Goal: Check status: Check status

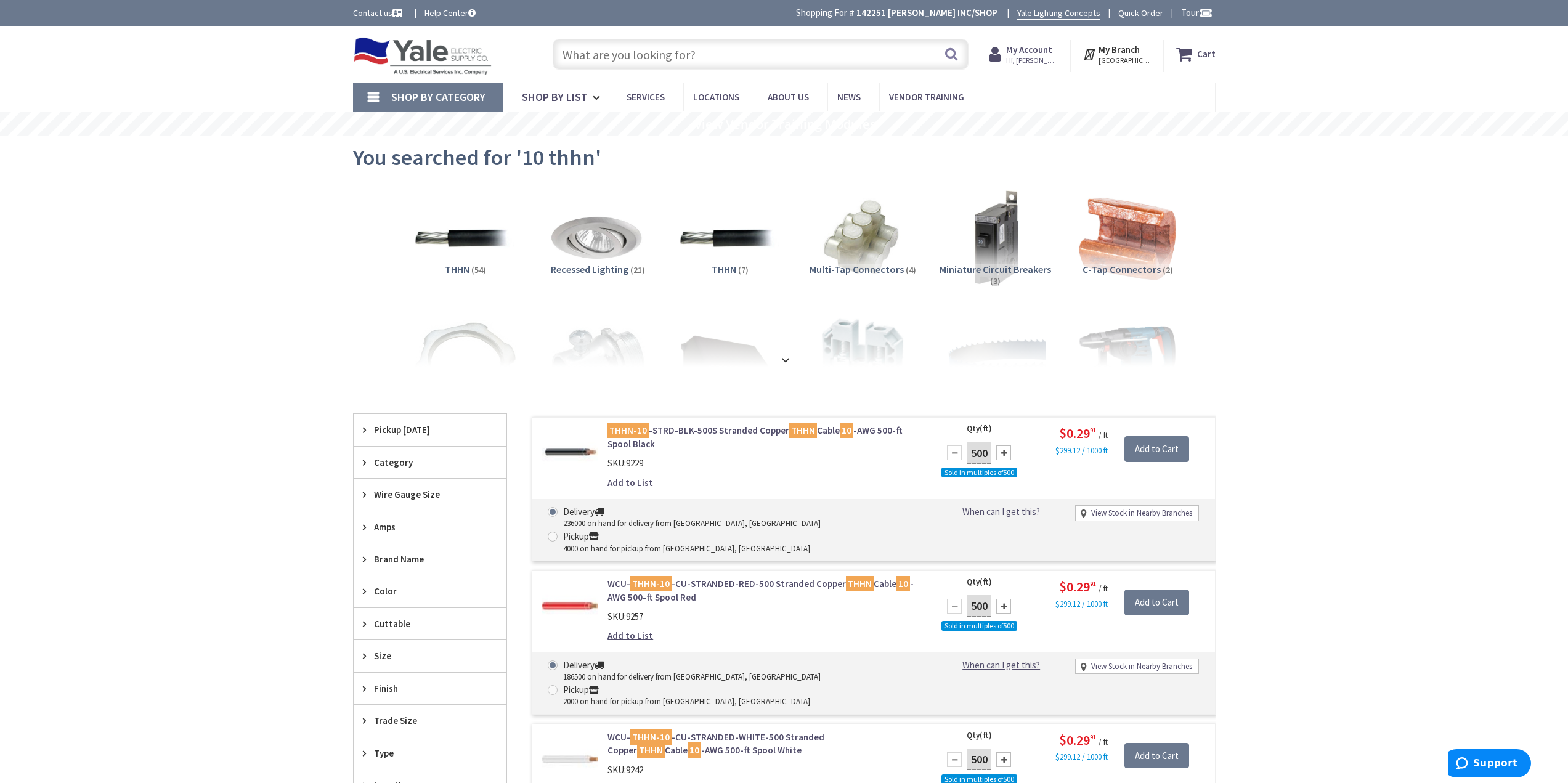
click at [1044, 61] on span "Hi, [PERSON_NAME]" at bounding box center [1032, 60] width 52 height 10
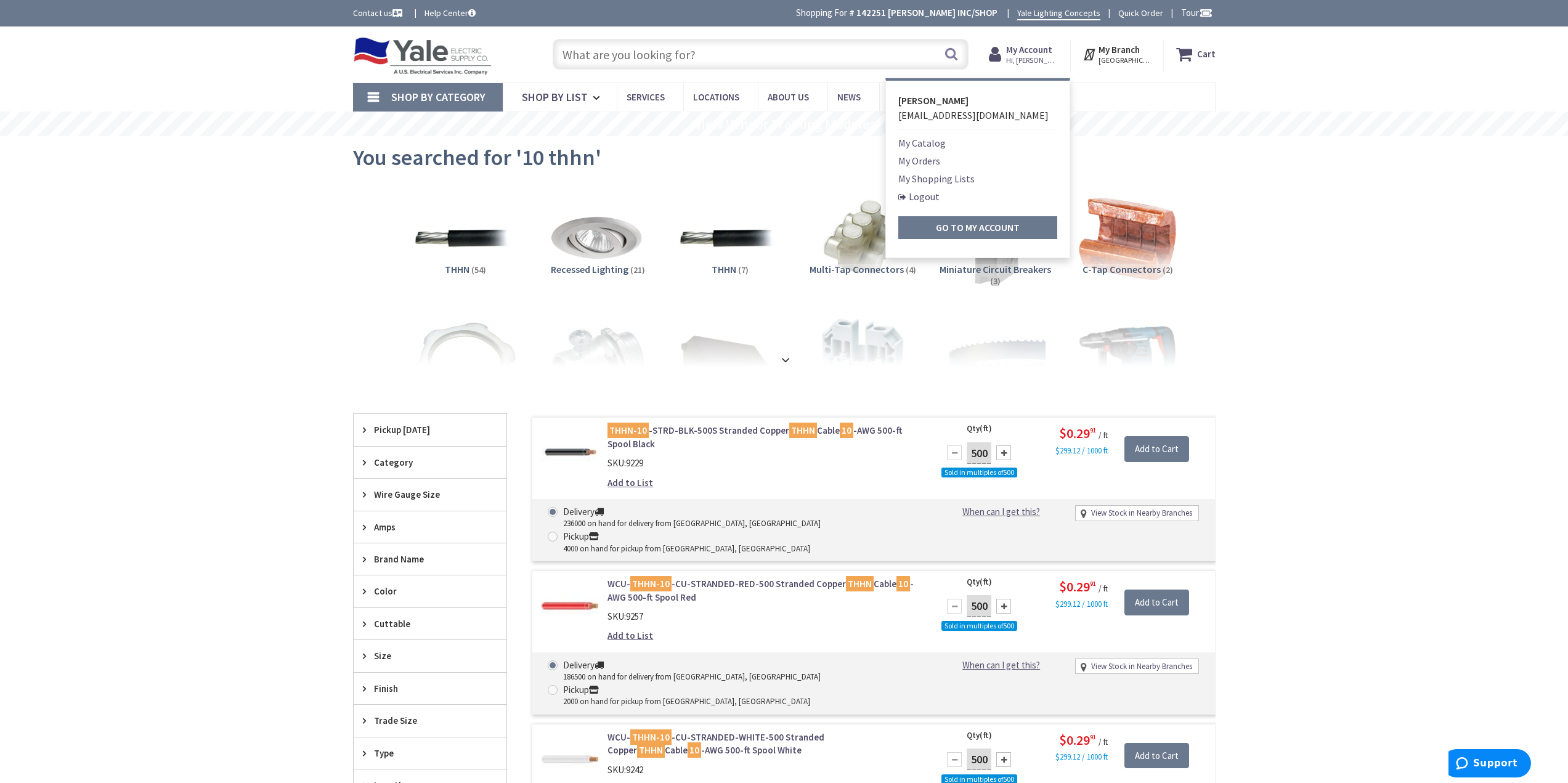
click at [956, 158] on li "My Orders" at bounding box center [978, 161] width 159 height 14
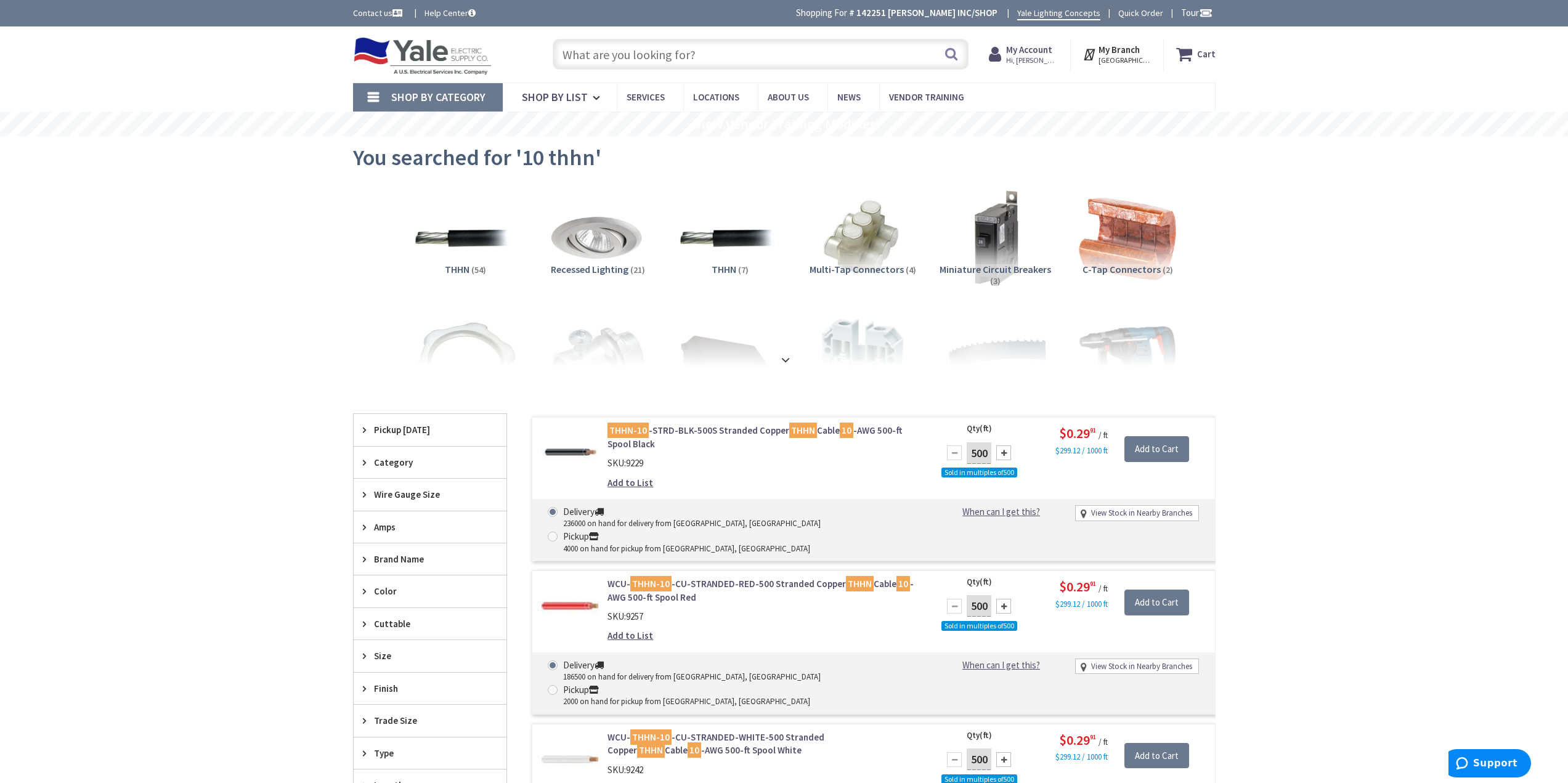
click at [1041, 54] on strong "My Account" at bounding box center [1029, 49] width 46 height 12
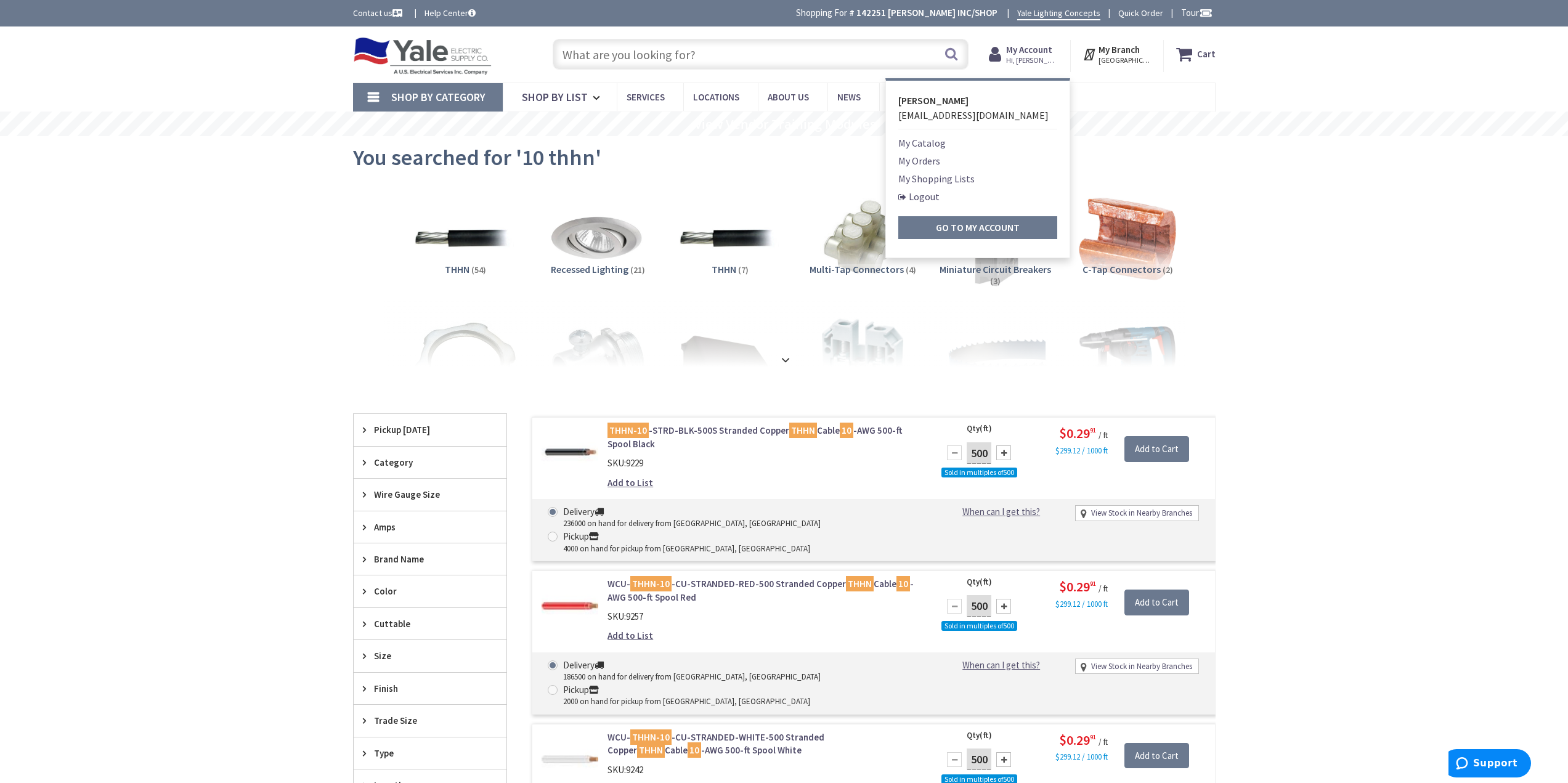
click at [927, 160] on link "My Orders" at bounding box center [920, 161] width 42 height 14
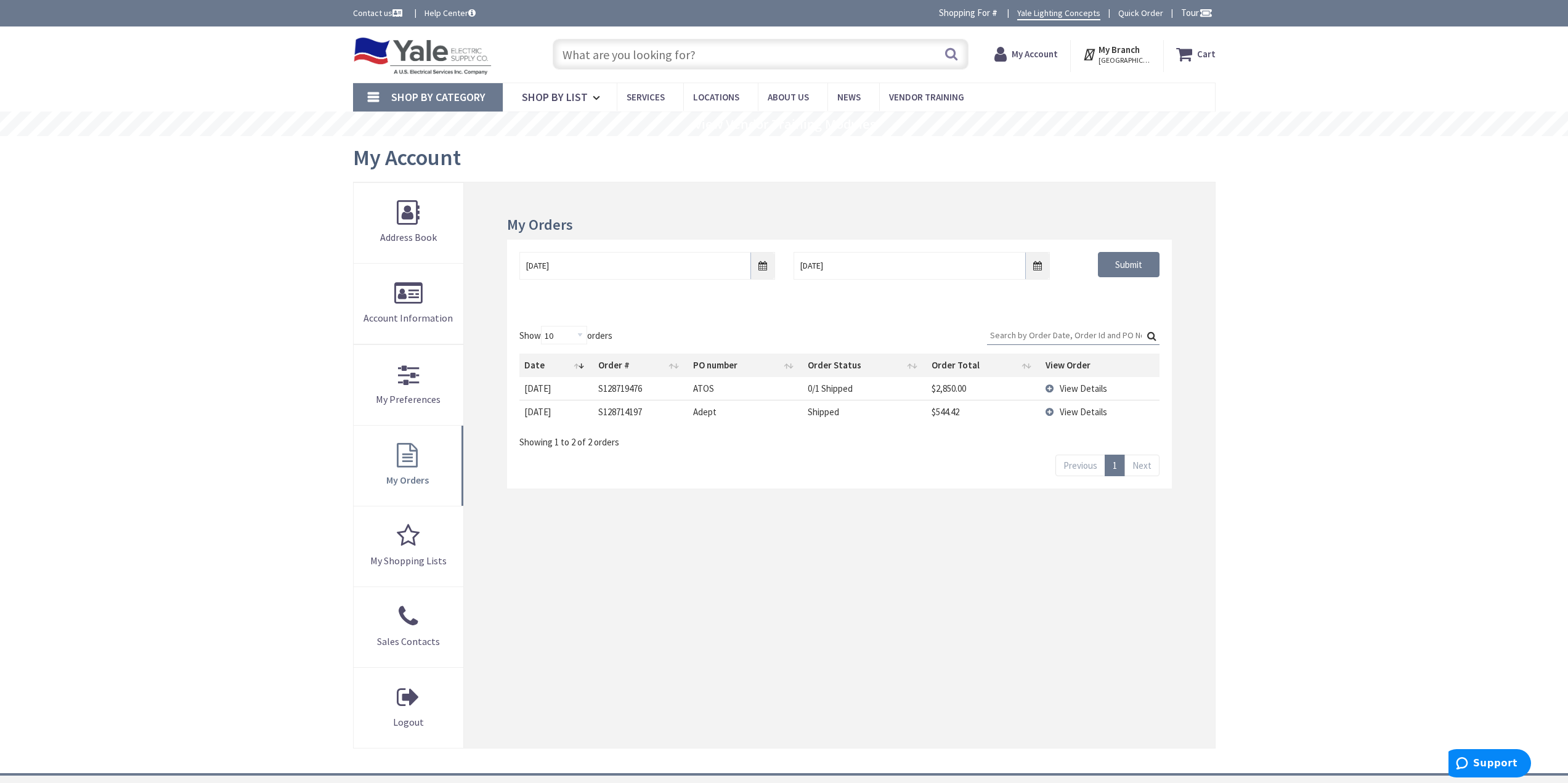
click at [1058, 386] on td "View Details" at bounding box center [1099, 388] width 118 height 22
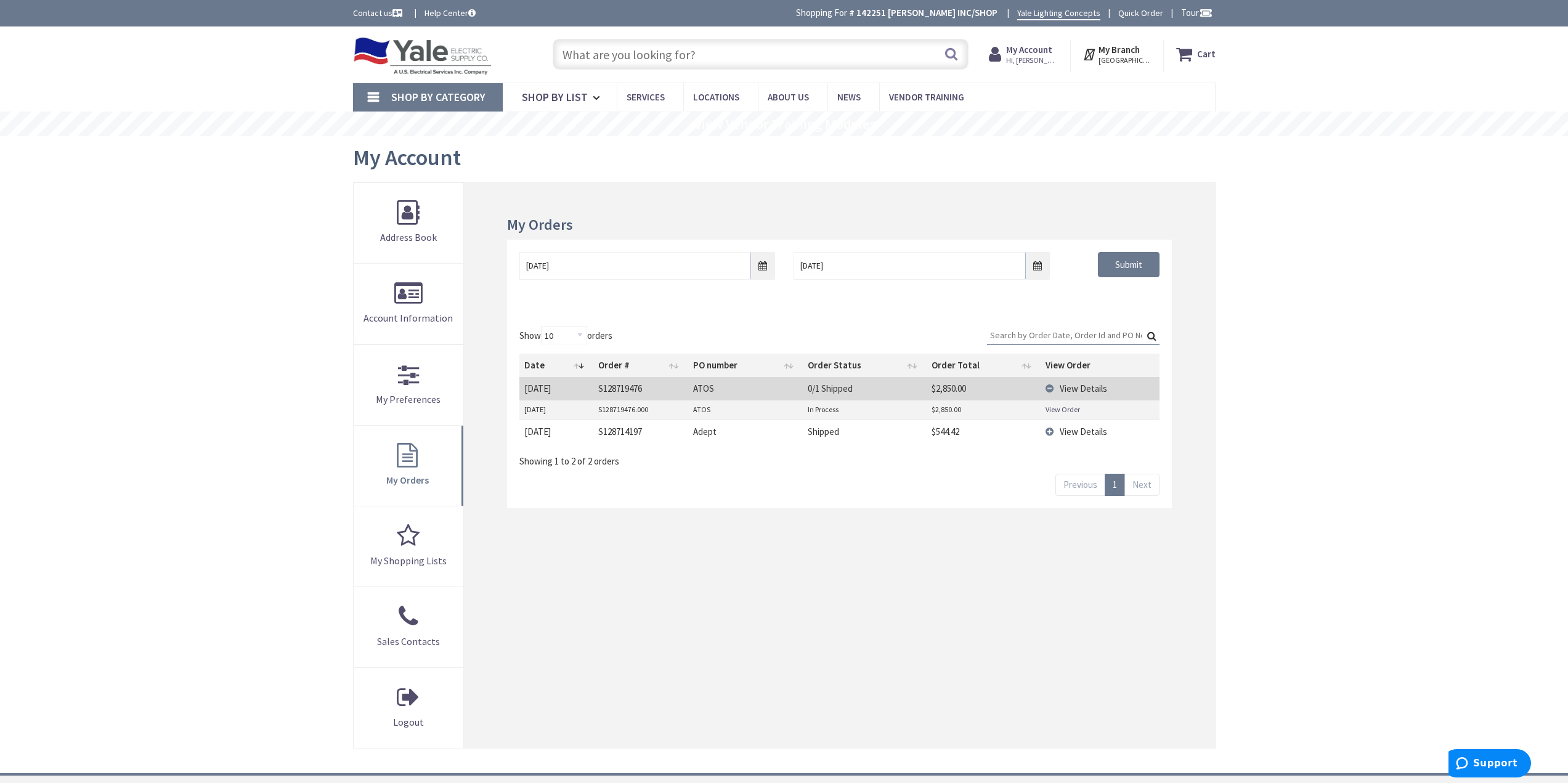
click at [1054, 431] on td "View Details" at bounding box center [1099, 431] width 118 height 23
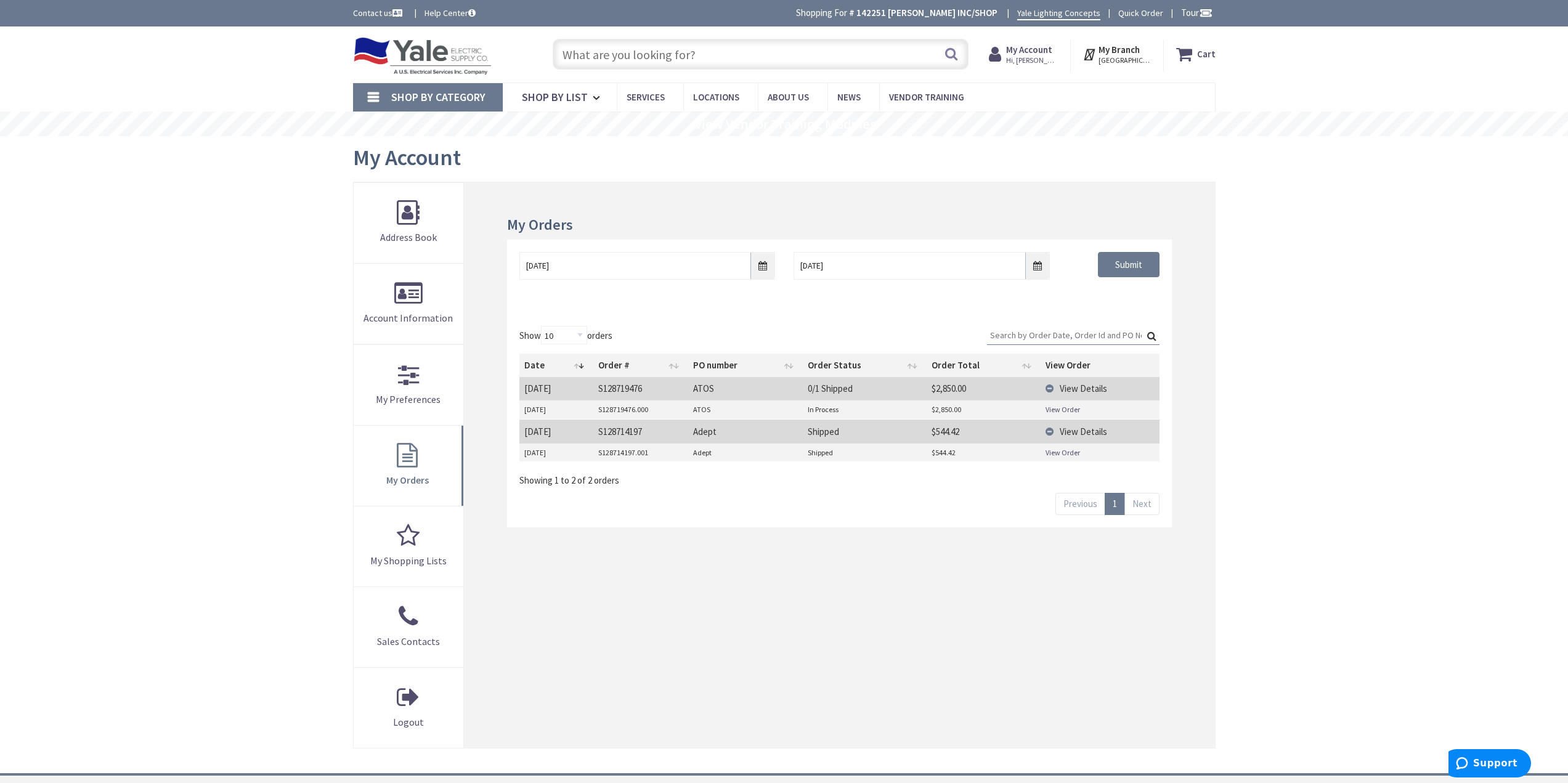
click at [1053, 452] on link "View Order" at bounding box center [1063, 452] width 35 height 10
click at [730, 49] on input "text" at bounding box center [760, 54] width 416 height 30
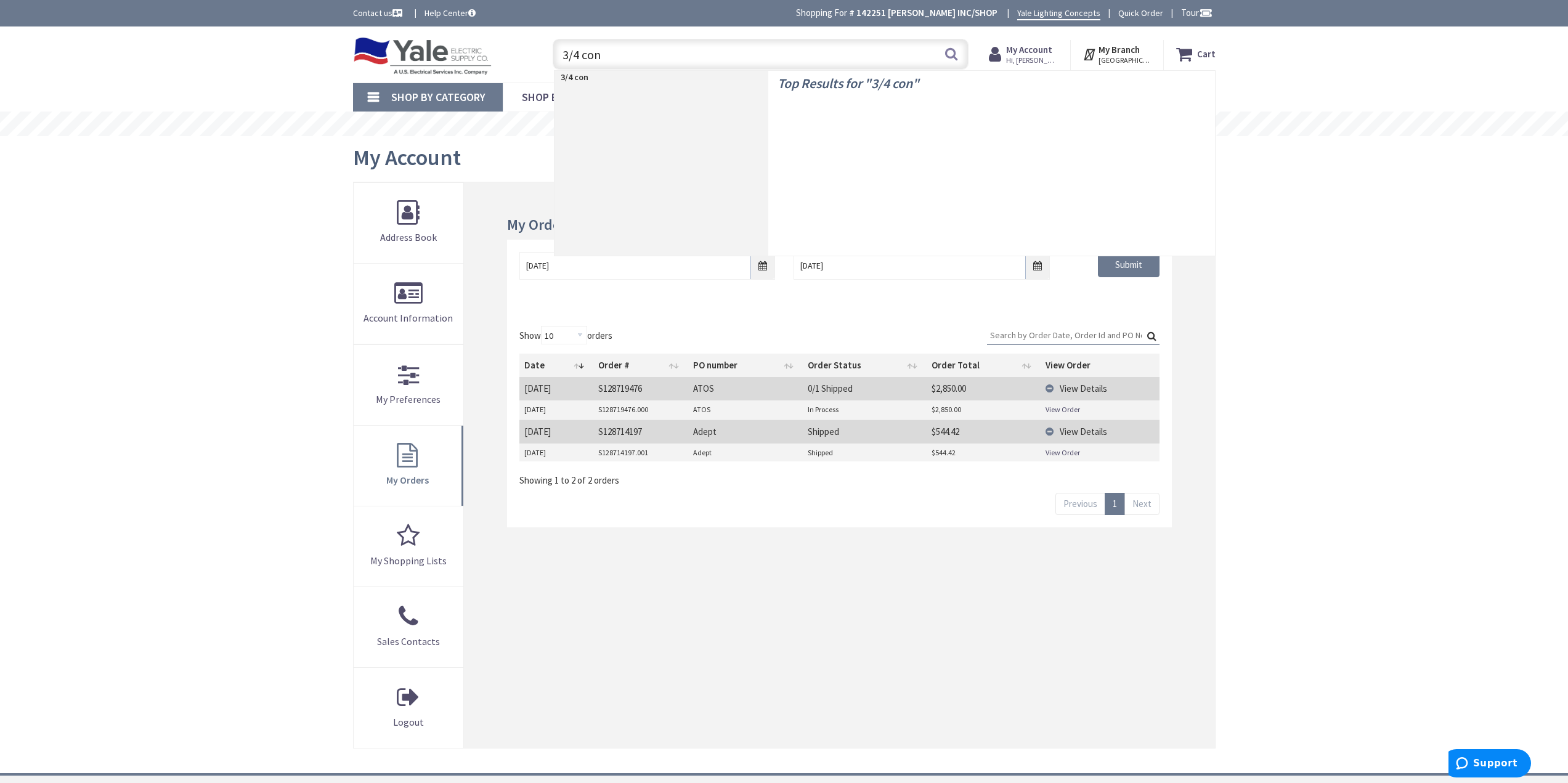
type input "3/4 conn"
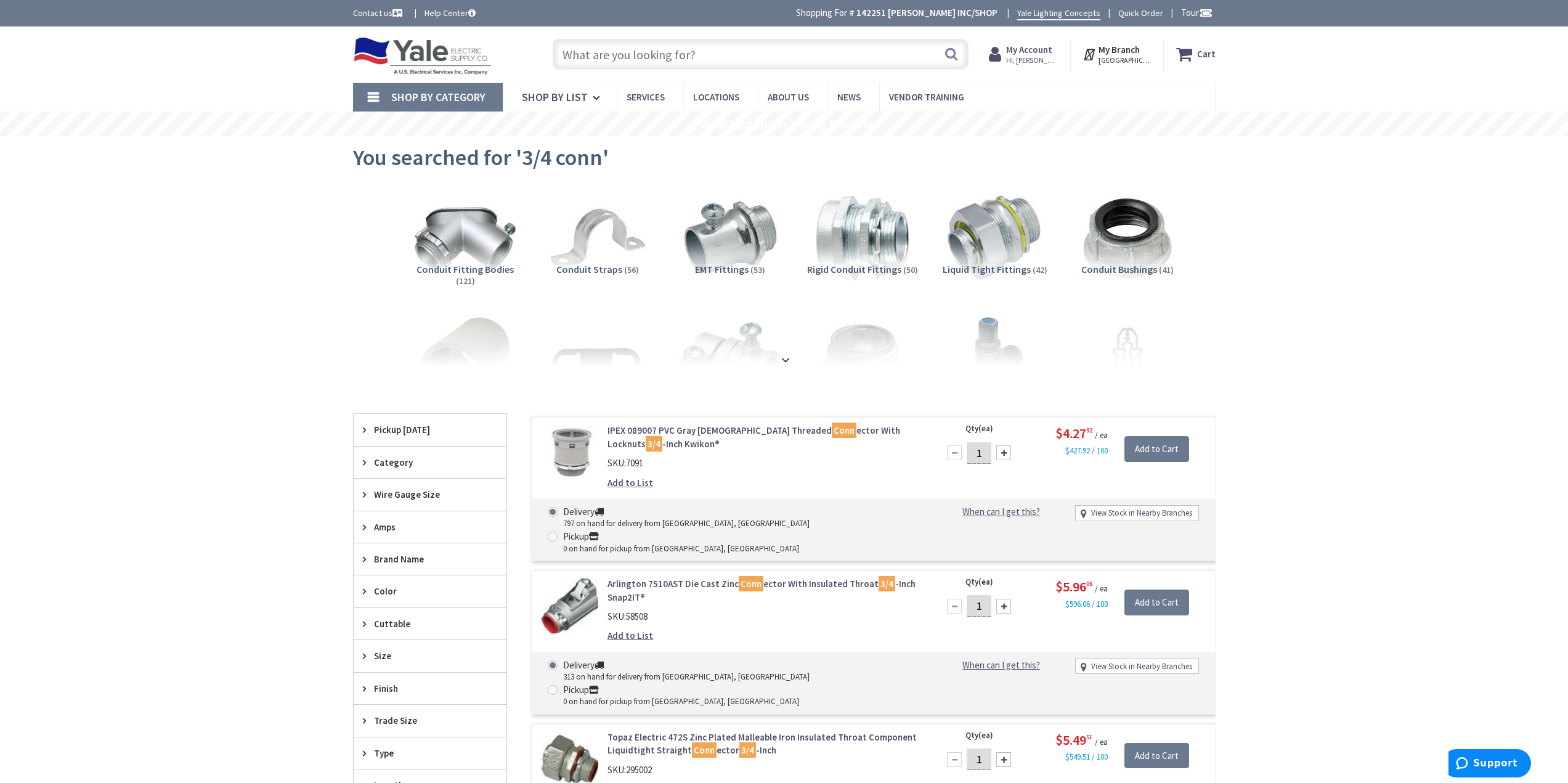
click at [624, 51] on input "text" at bounding box center [760, 54] width 416 height 30
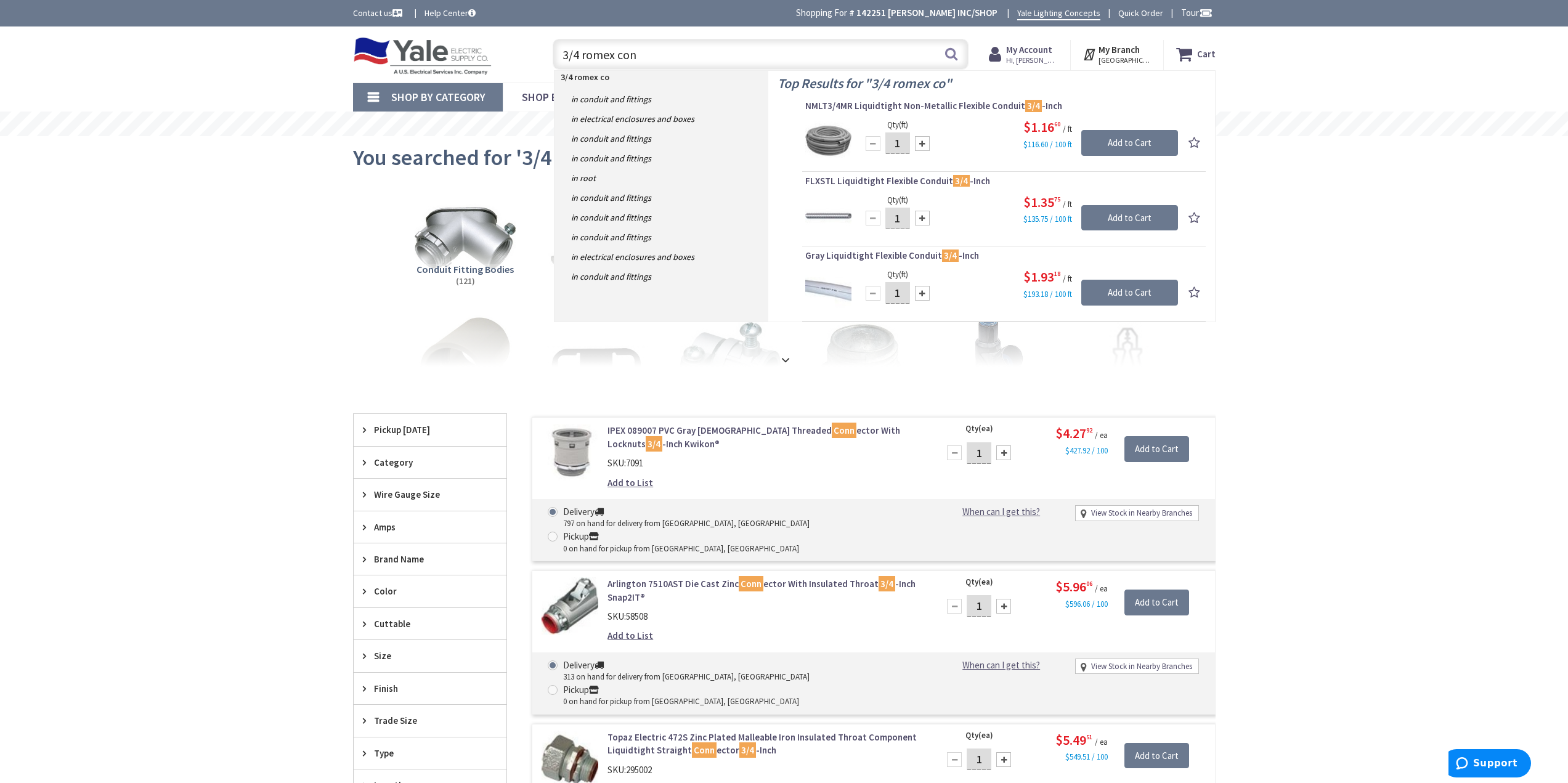
type input "3/4 romex conn"
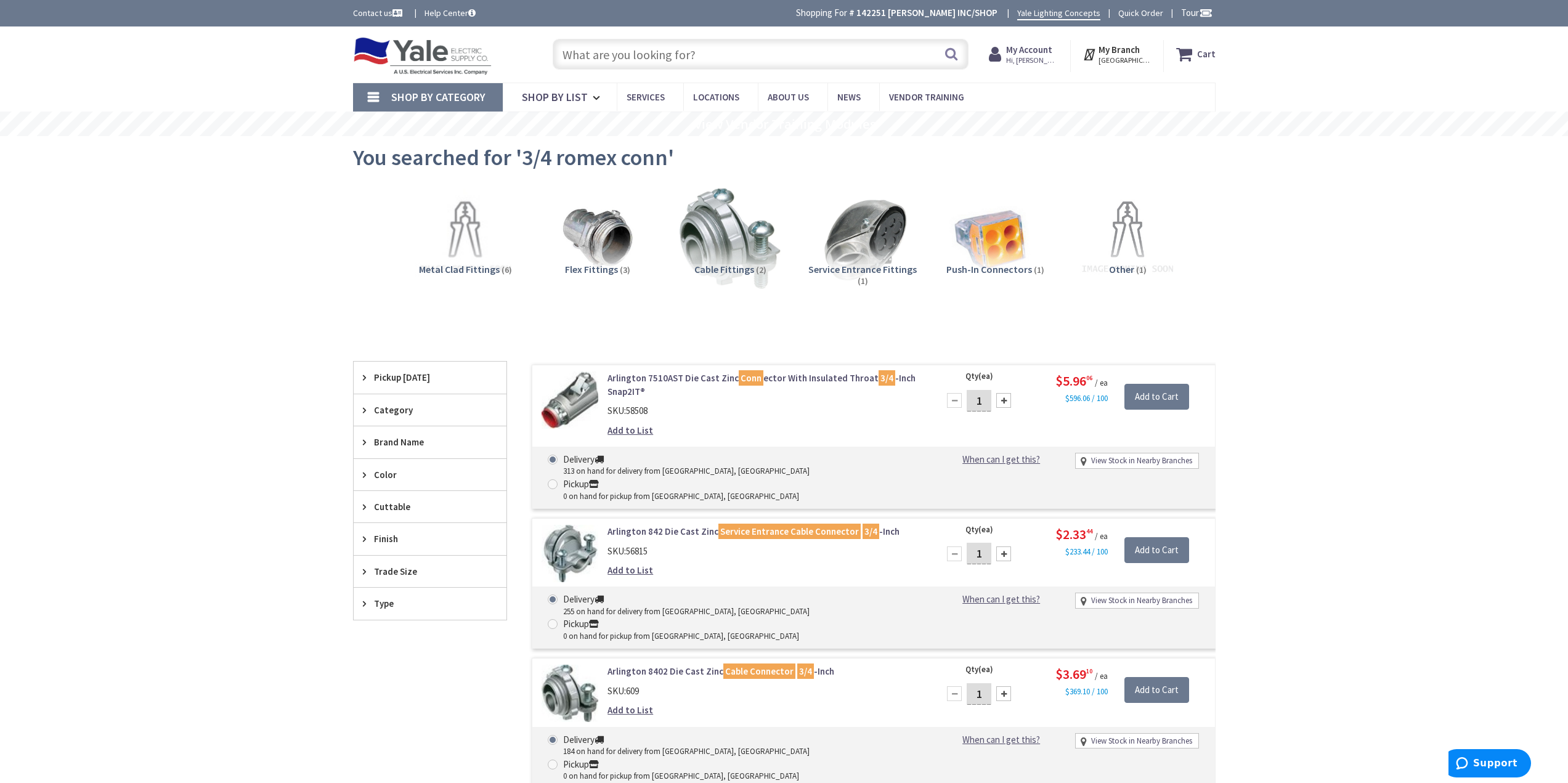
click at [640, 55] on input "text" at bounding box center [760, 54] width 416 height 30
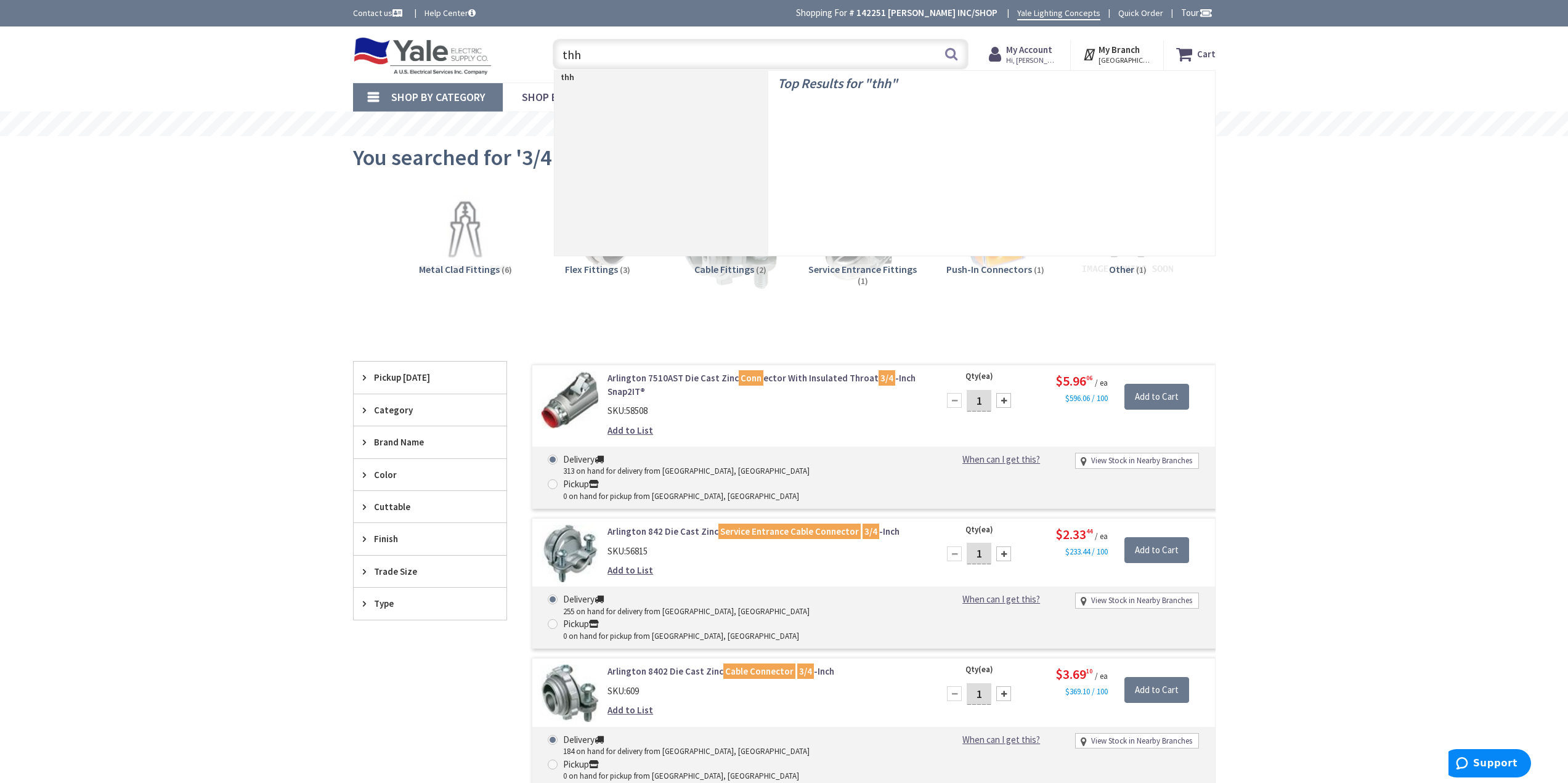
type input "thhn"
